Goal: Find specific page/section: Find specific page/section

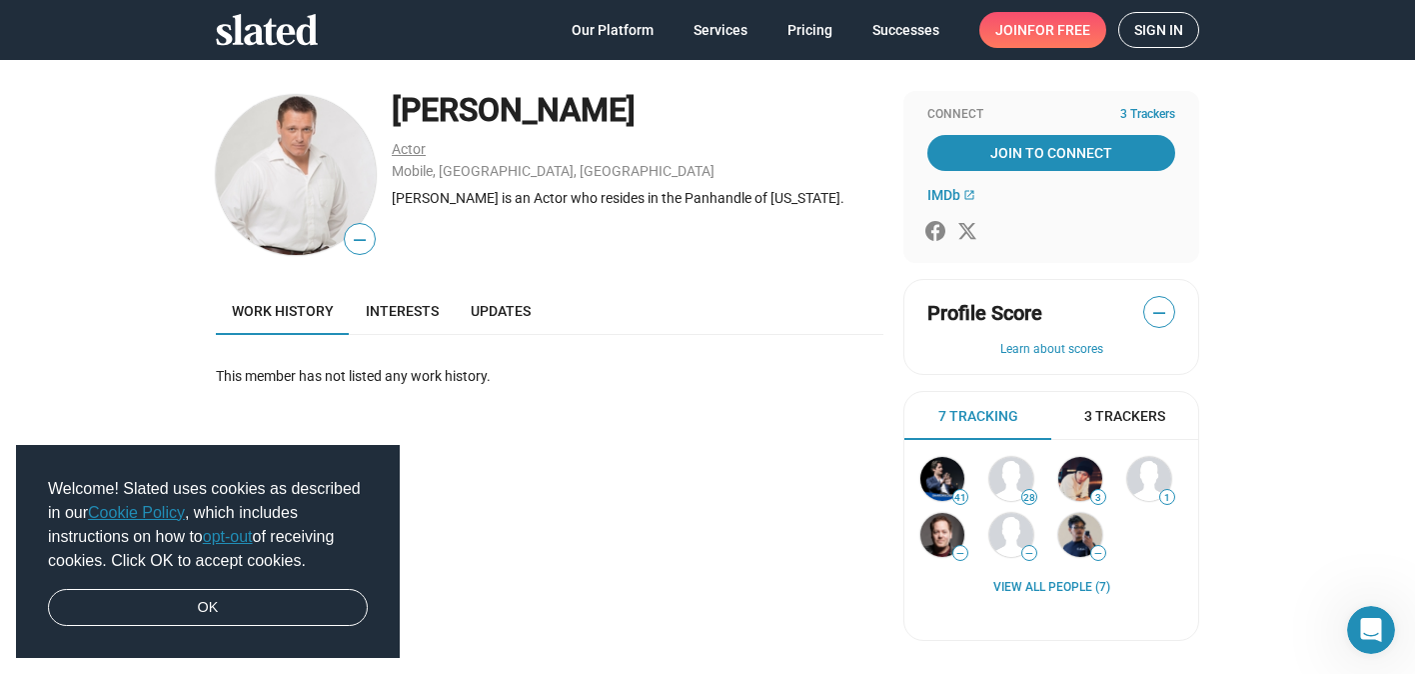
click at [411, 147] on link "Actor" at bounding box center [409, 149] width 34 height 16
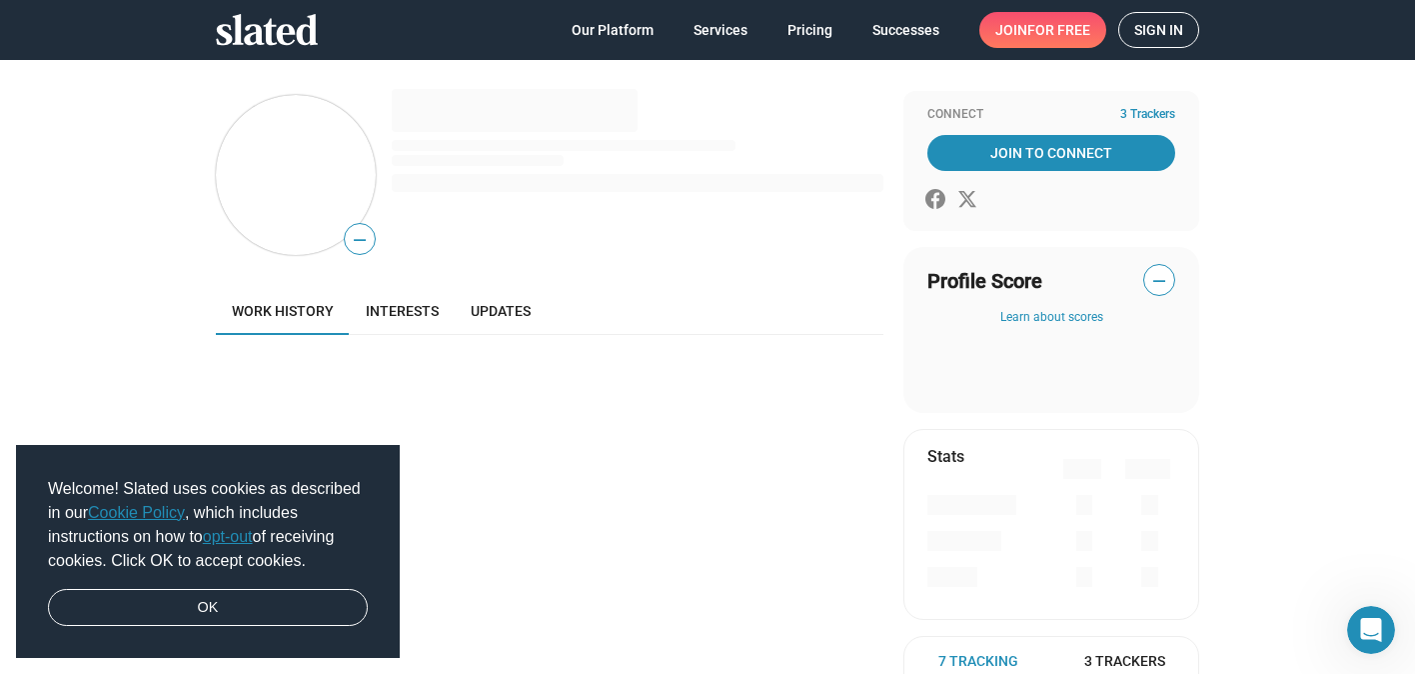
click at [411, 147] on div at bounding box center [564, 145] width 344 height 11
